Goal: Task Accomplishment & Management: Complete application form

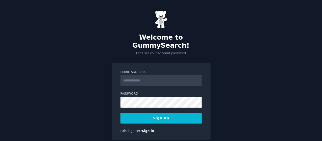
click at [133, 75] on input "Email Address" at bounding box center [161, 80] width 81 height 11
type input "**********"
click at [169, 113] on button "Sign up" at bounding box center [161, 118] width 81 height 11
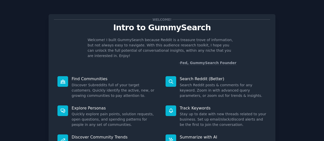
click at [98, 77] on div "Find Communities Discover Subreddits full of your target customers. Quickly ide…" at bounding box center [108, 87] width 108 height 29
click at [97, 76] on p "Find Communities" at bounding box center [115, 78] width 87 height 5
click at [65, 79] on icon at bounding box center [62, 81] width 5 height 5
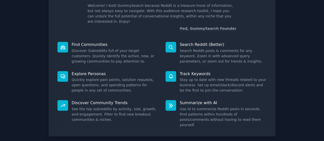
click at [87, 51] on dd "Discover Subreddits full of your target customers. Quickly identify the active,…" at bounding box center [115, 56] width 87 height 16
click at [62, 45] on icon at bounding box center [62, 47] width 5 height 5
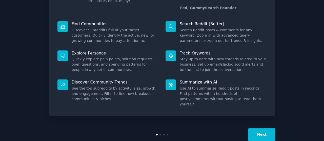
click at [259, 129] on button "Next" at bounding box center [261, 135] width 27 height 12
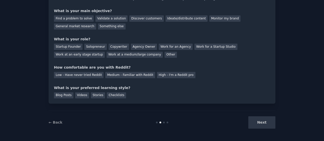
scroll to position [39, 0]
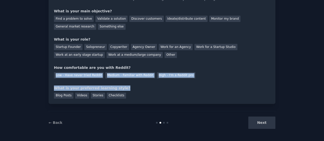
drag, startPoint x: 322, startPoint y: 86, endPoint x: 321, endPoint y: 70, distance: 16.2
click at [321, 70] on div "Your goals Let's get acquainted Tell us a bit about yourself to configure Gummy…" at bounding box center [162, 51] width 324 height 181
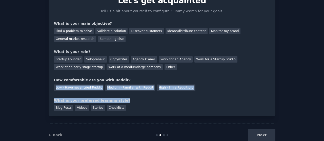
scroll to position [27, 0]
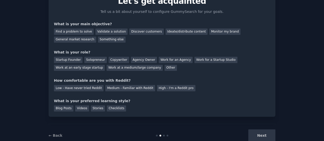
click at [189, 43] on div "Your goals Let's get acquainted Tell us a bit about yourself to configure Gummy…" at bounding box center [162, 52] width 216 height 119
click at [175, 33] on div "Ideate/distribute content" at bounding box center [186, 32] width 42 height 6
click at [92, 61] on div "Solopreneur" at bounding box center [95, 60] width 22 height 6
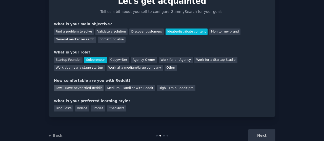
click at [88, 88] on div "Low - Have never tried Reddit" at bounding box center [79, 88] width 50 height 6
click at [78, 109] on div "Videos" at bounding box center [82, 109] width 14 height 6
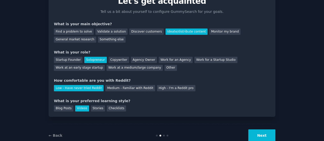
click at [259, 136] on button "Next" at bounding box center [261, 136] width 27 height 12
